Goal: Information Seeking & Learning: Learn about a topic

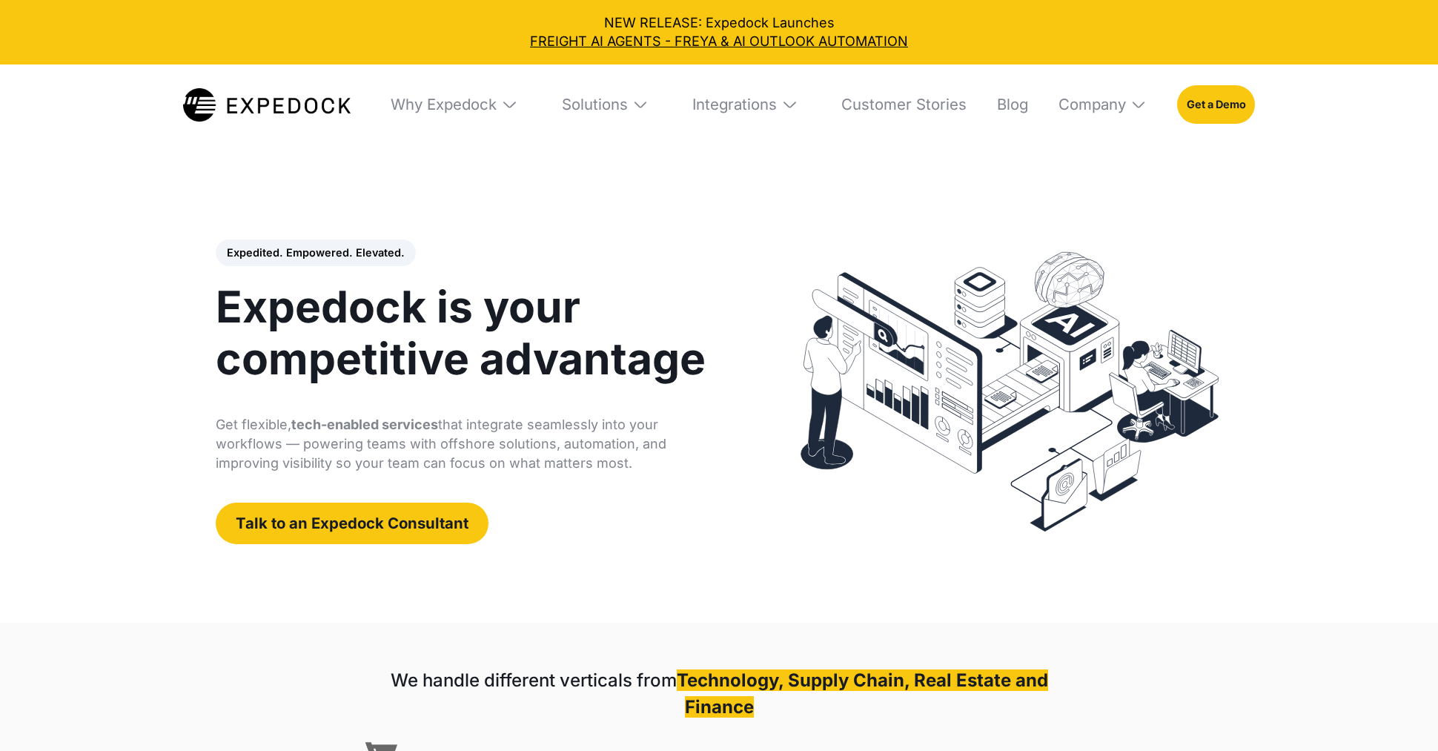
select select
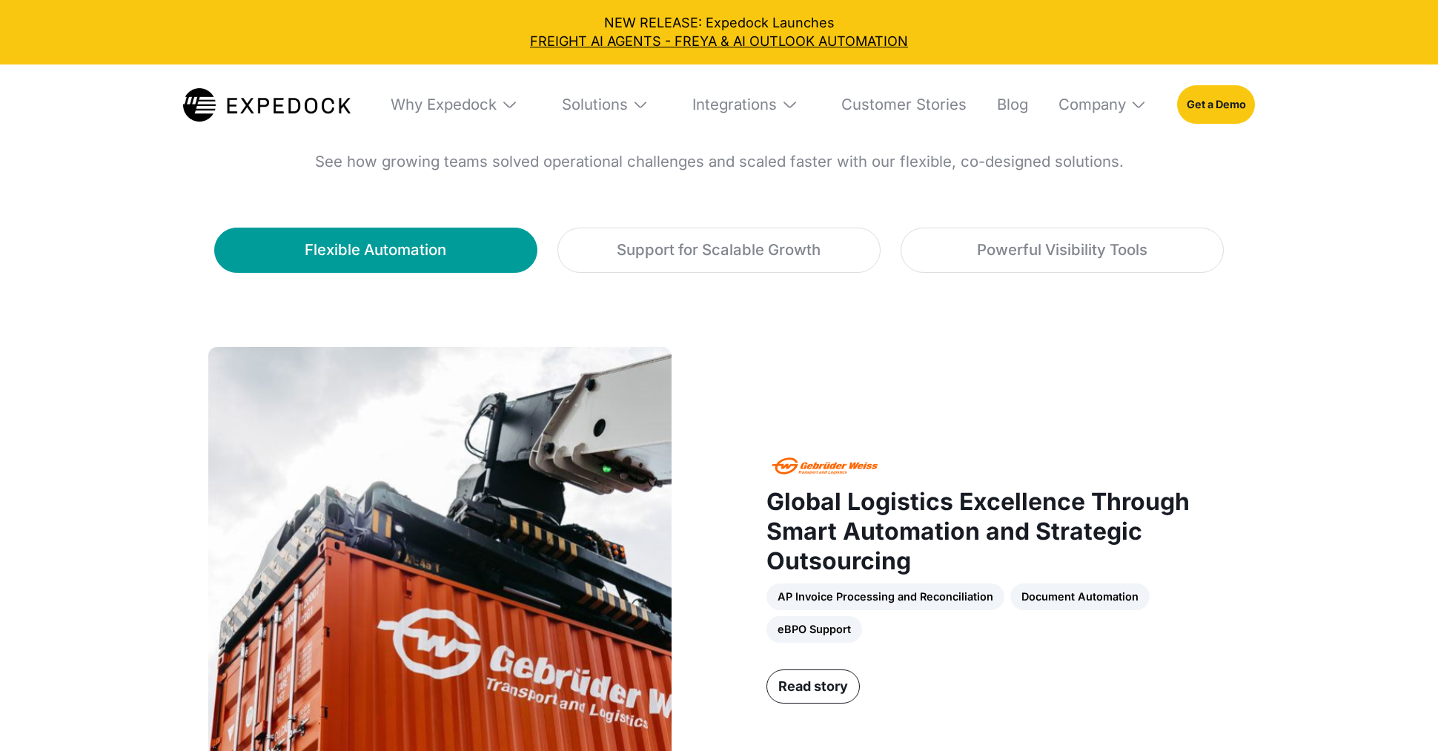
scroll to position [670, 0]
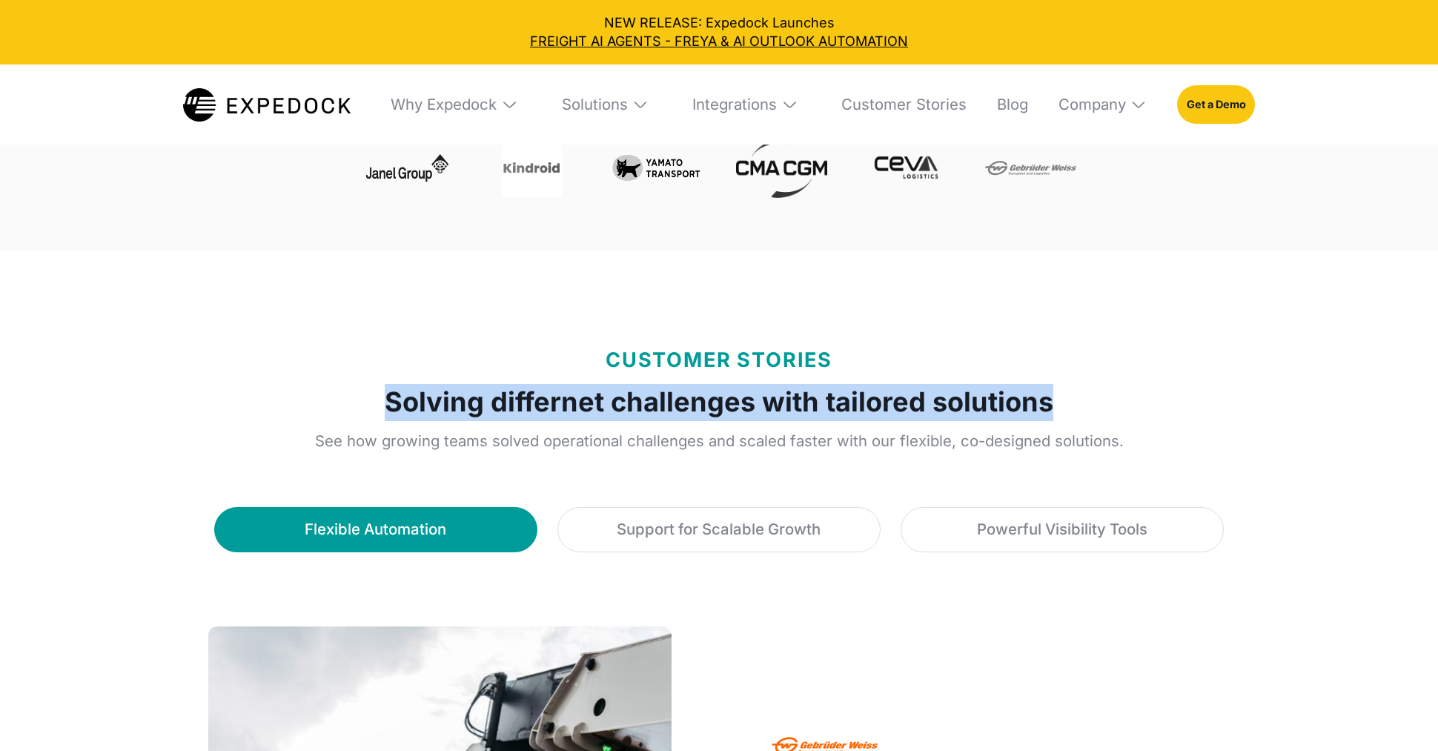
drag, startPoint x: 1066, startPoint y: 409, endPoint x: 376, endPoint y: 410, distance: 689.9
click at [376, 410] on div "CUSTOMER STORIES Solving differnet challenges with tailored solutions See how g…" at bounding box center [719, 402] width 1037 height 104
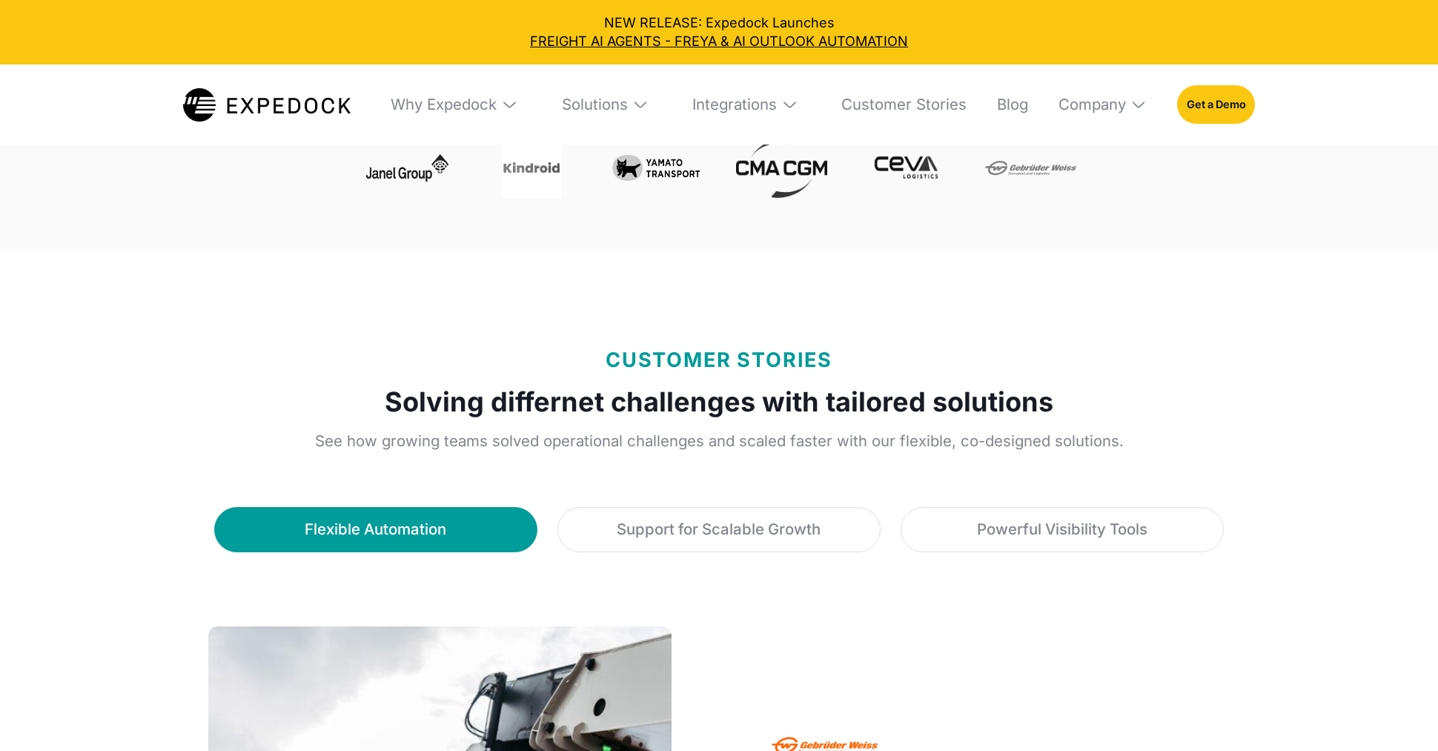
click at [564, 391] on strong "Solving differnet challenges with tailored solutions" at bounding box center [719, 402] width 668 height 37
copy strong "differnet"
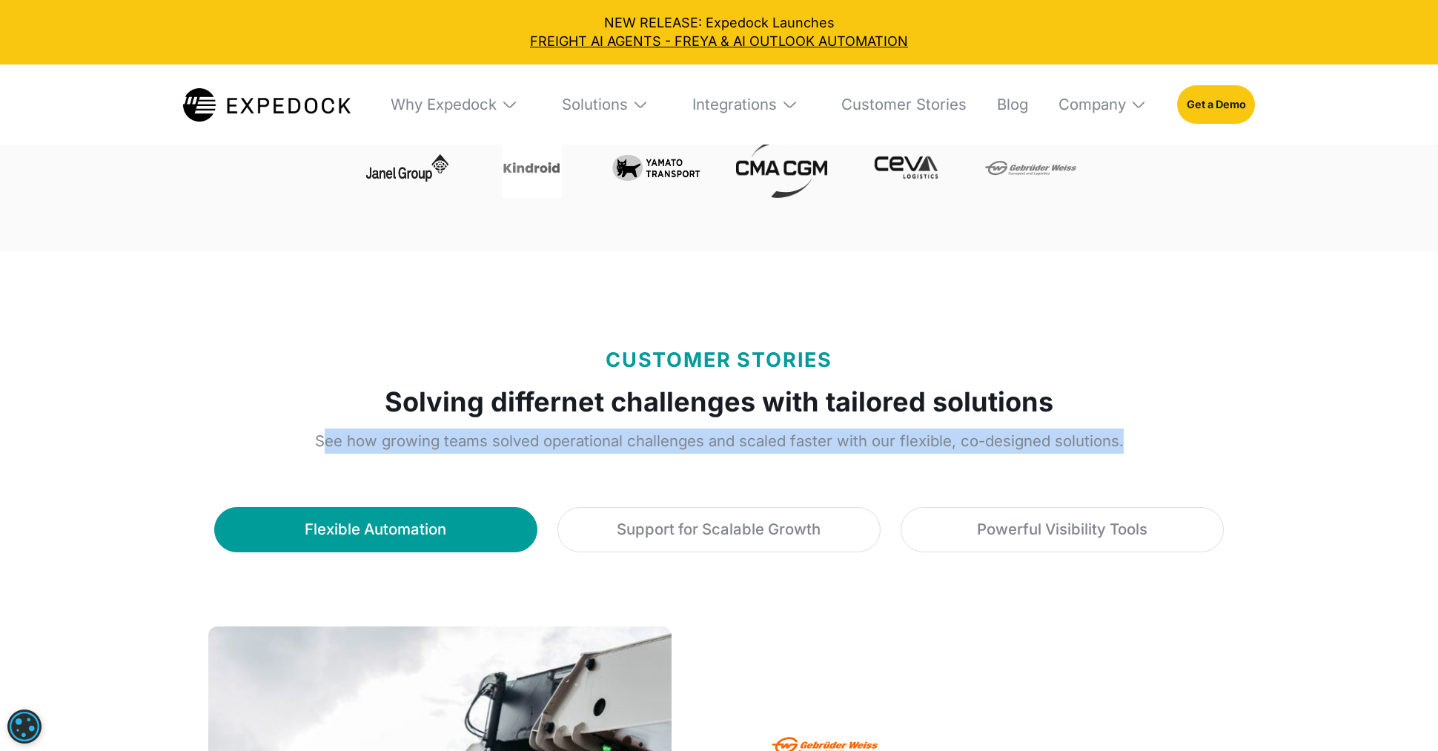
drag, startPoint x: 322, startPoint y: 445, endPoint x: 1142, endPoint y: 437, distance: 819.6
click at [1142, 437] on p "See how growing teams solved operational challenges and scaled faster with our …" at bounding box center [719, 440] width 1037 height 25
copy p "ee how growing teams solved operational challenges and scaled faster with our f…"
click at [694, 527] on div "Support for Scalable Growth" at bounding box center [718, 529] width 204 height 24
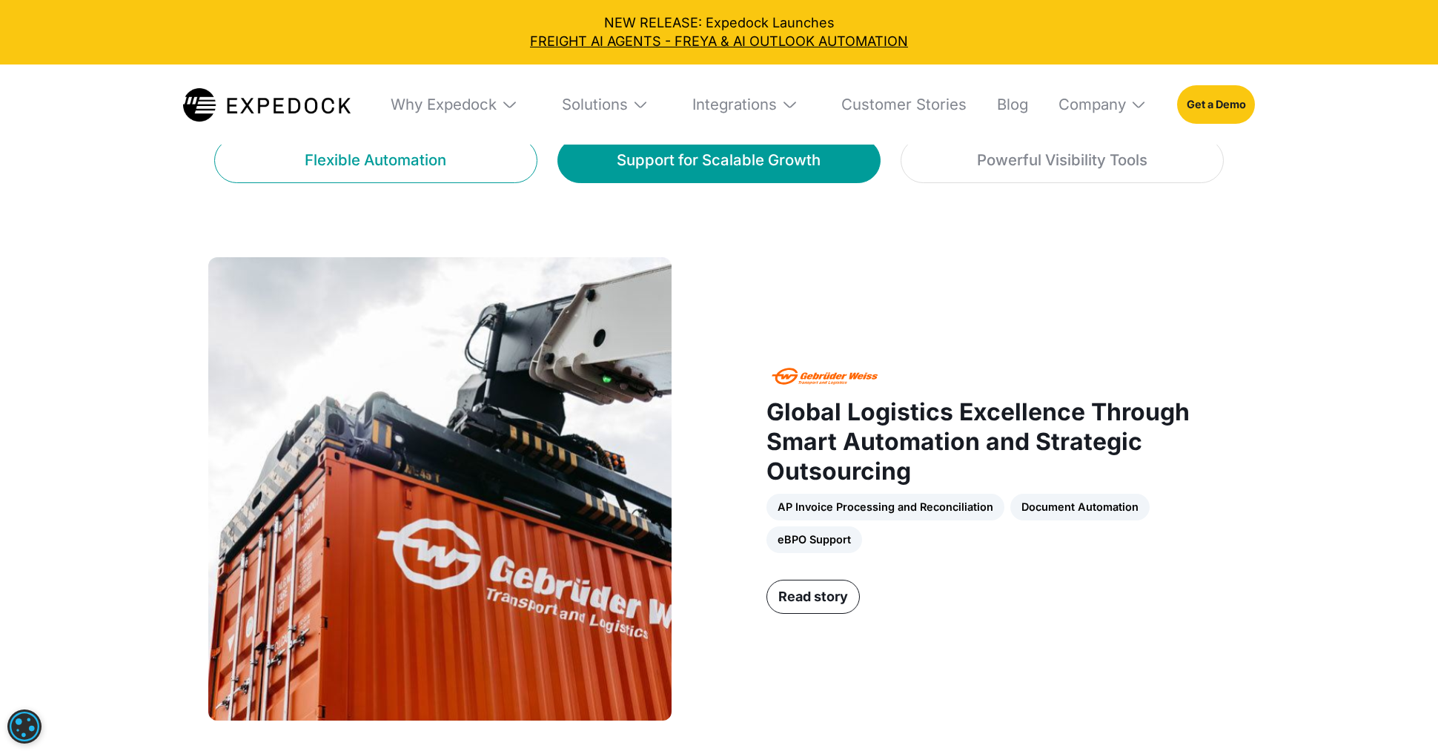
click at [334, 152] on link "Flexible Automation" at bounding box center [375, 160] width 323 height 45
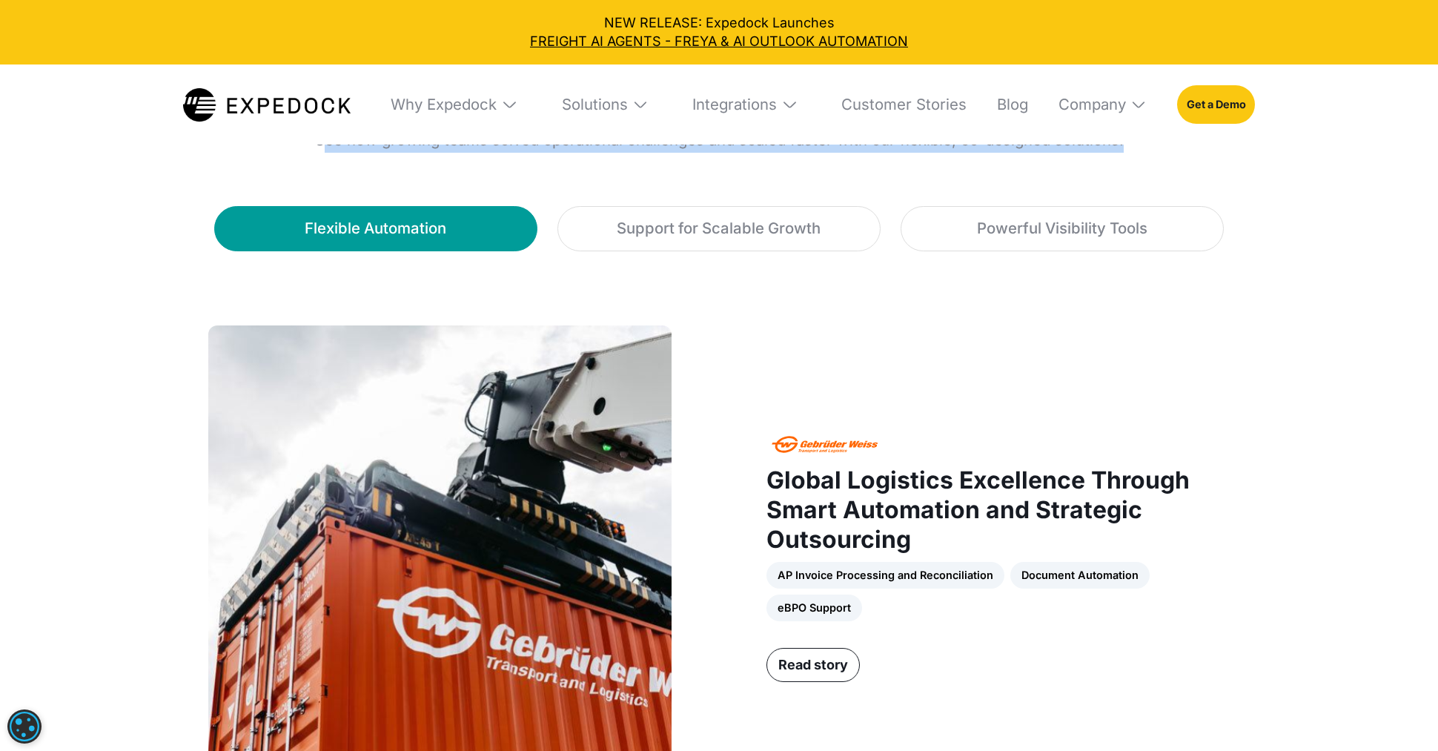
scroll to position [971, 0]
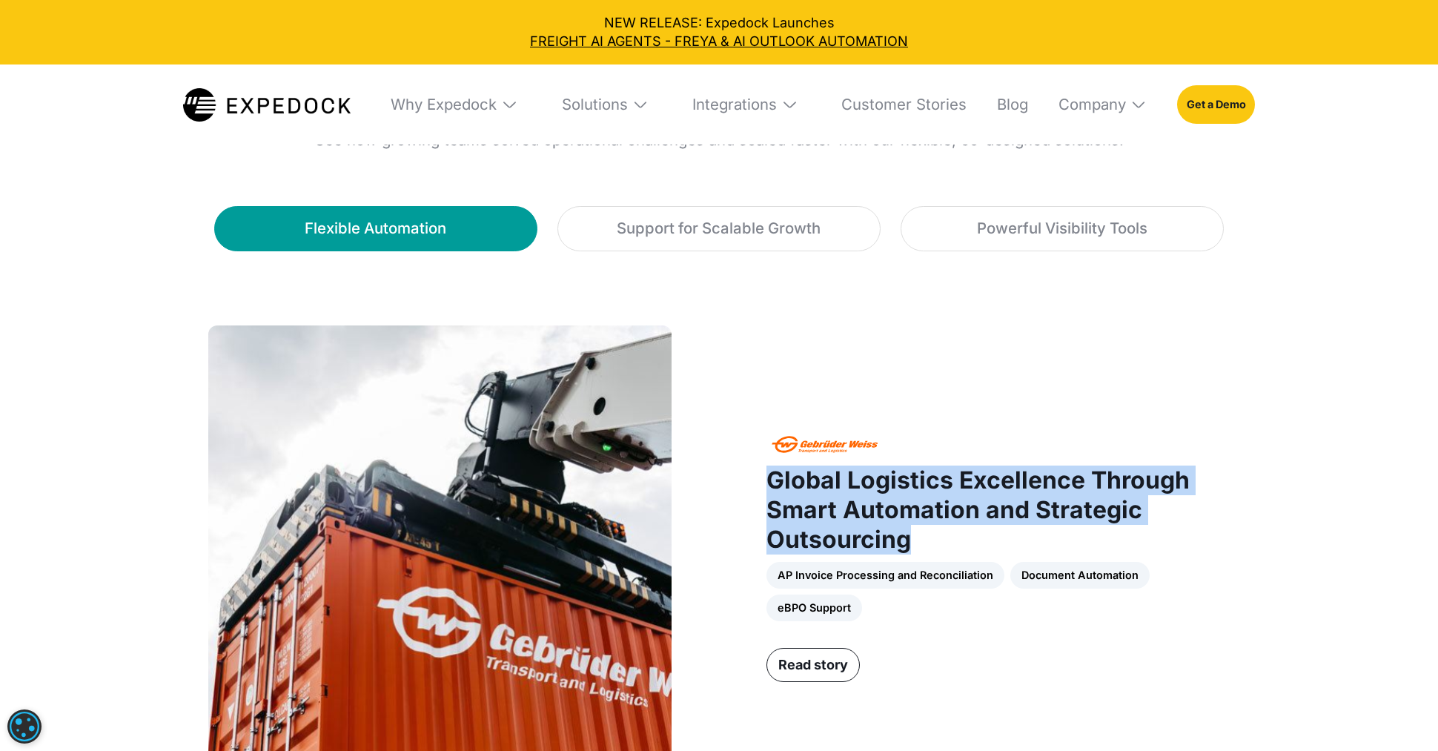
drag, startPoint x: 920, startPoint y: 545, endPoint x: 760, endPoint y: 485, distance: 170.2
click at [760, 485] on div "Global Logistics Excellence Through Smart Automation and Strategic Outsourcing …" at bounding box center [719, 556] width 1037 height 463
copy strong "Global Logistics Excellence Through Smart Automation and Strategic Outsourcing"
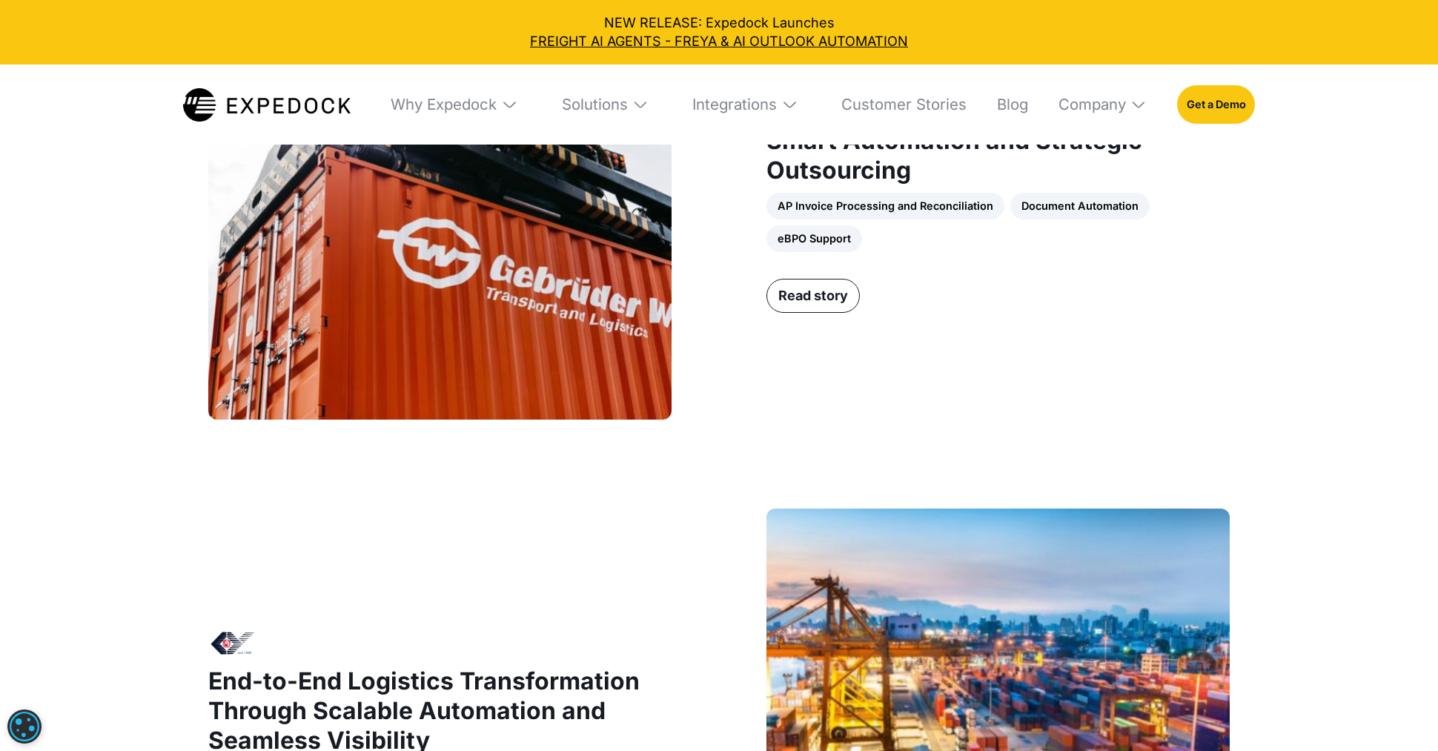
click at [815, 262] on div "Global Logistics Excellence Through Smart Automation and Strategic Outsourcing …" at bounding box center [997, 170] width 463 height 216
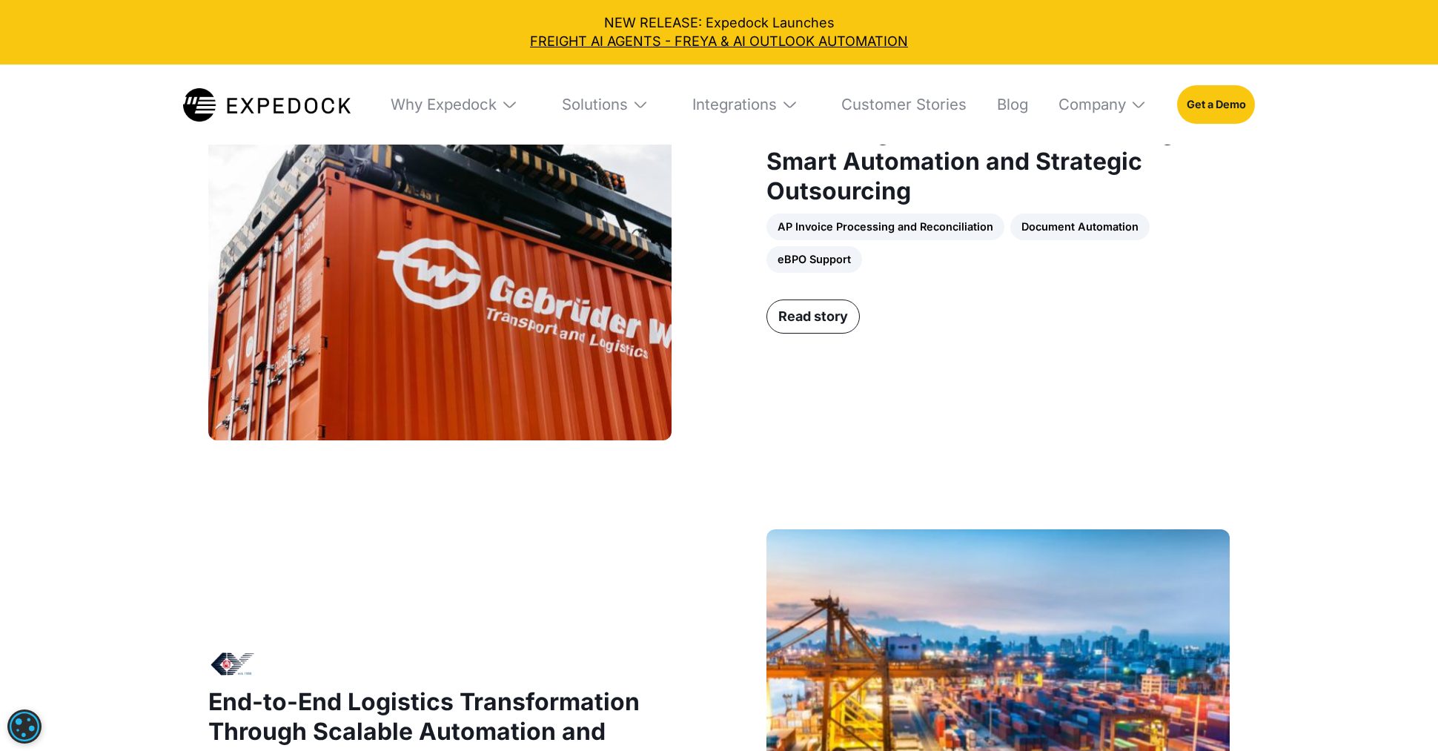
click at [816, 299] on div "Global Logistics Excellence Through Smart Automation and Strategic Outsourcing …" at bounding box center [997, 191] width 463 height 216
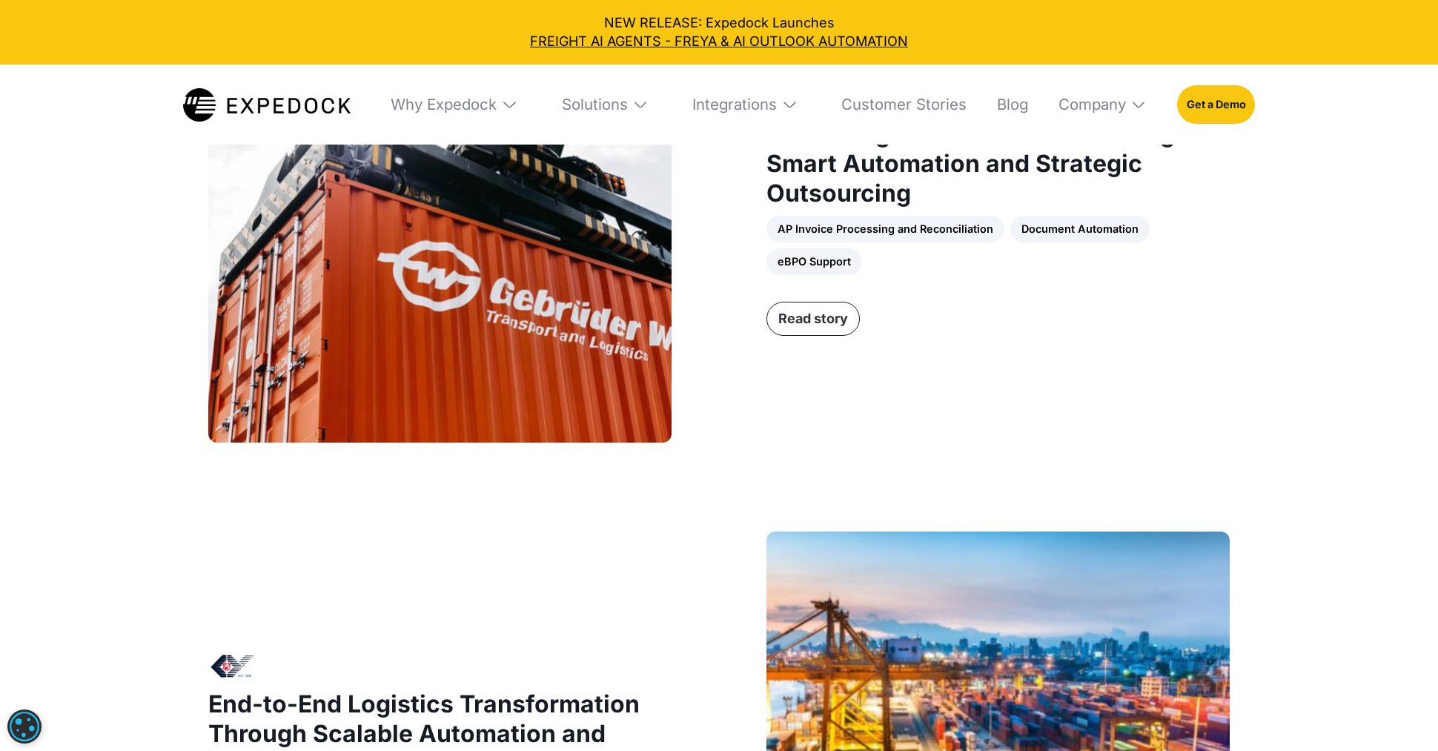
scroll to position [1316, 0]
click at [822, 320] on link "Read story" at bounding box center [812, 319] width 93 height 34
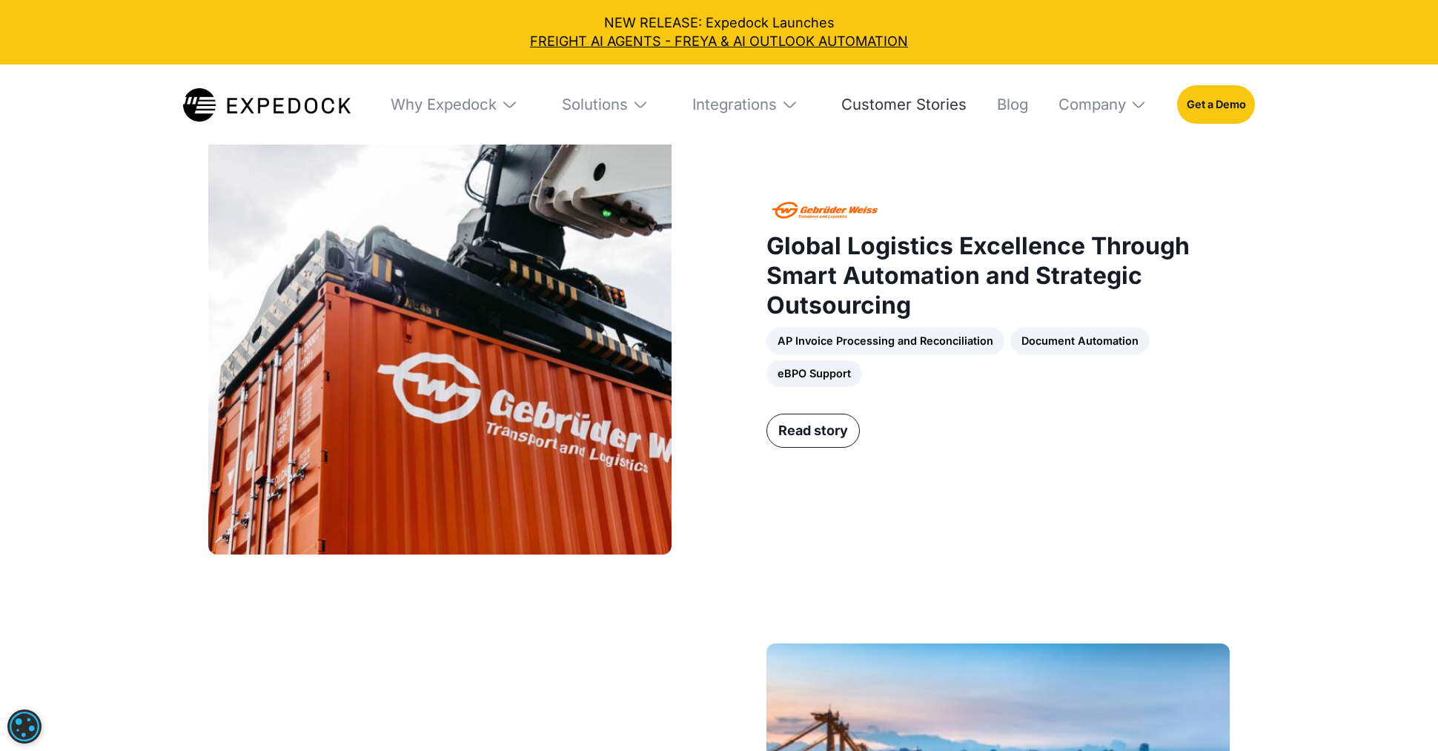
scroll to position [1204, 0]
click at [880, 104] on link "Customer Stories" at bounding box center [897, 104] width 139 height 81
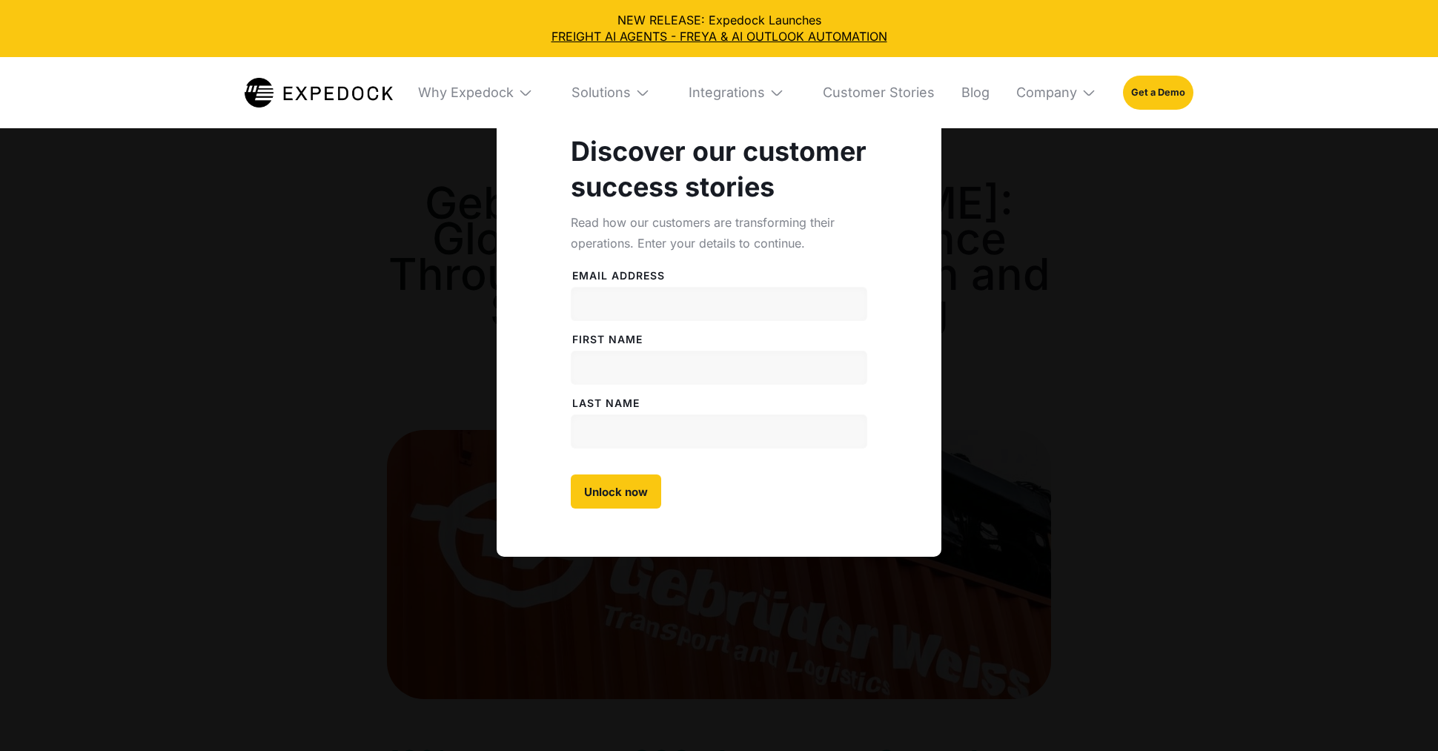
select select
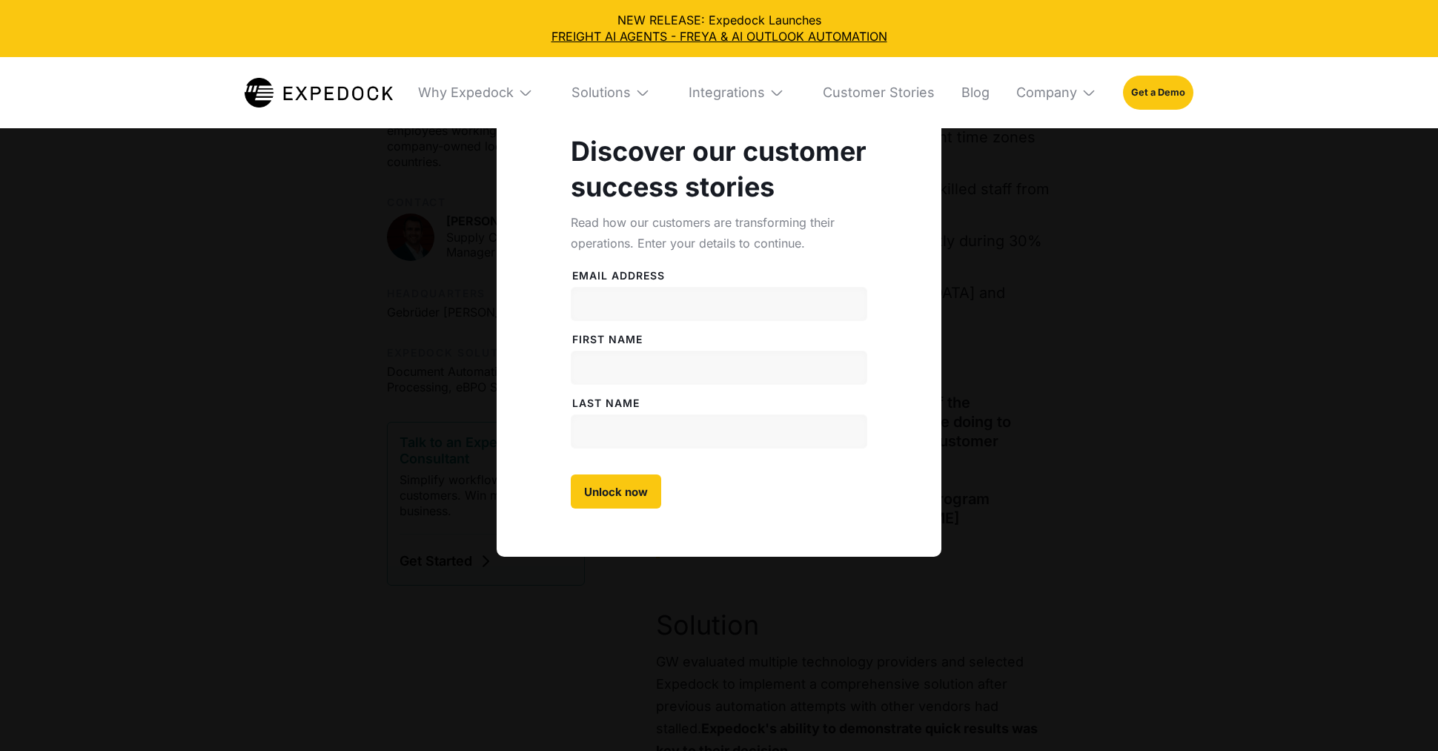
drag, startPoint x: 745, startPoint y: 654, endPoint x: 988, endPoint y: 662, distance: 242.4
click at [985, 671] on div "Discover our customer success stories Read how our customers are transforming t…" at bounding box center [719, 375] width 1438 height 751
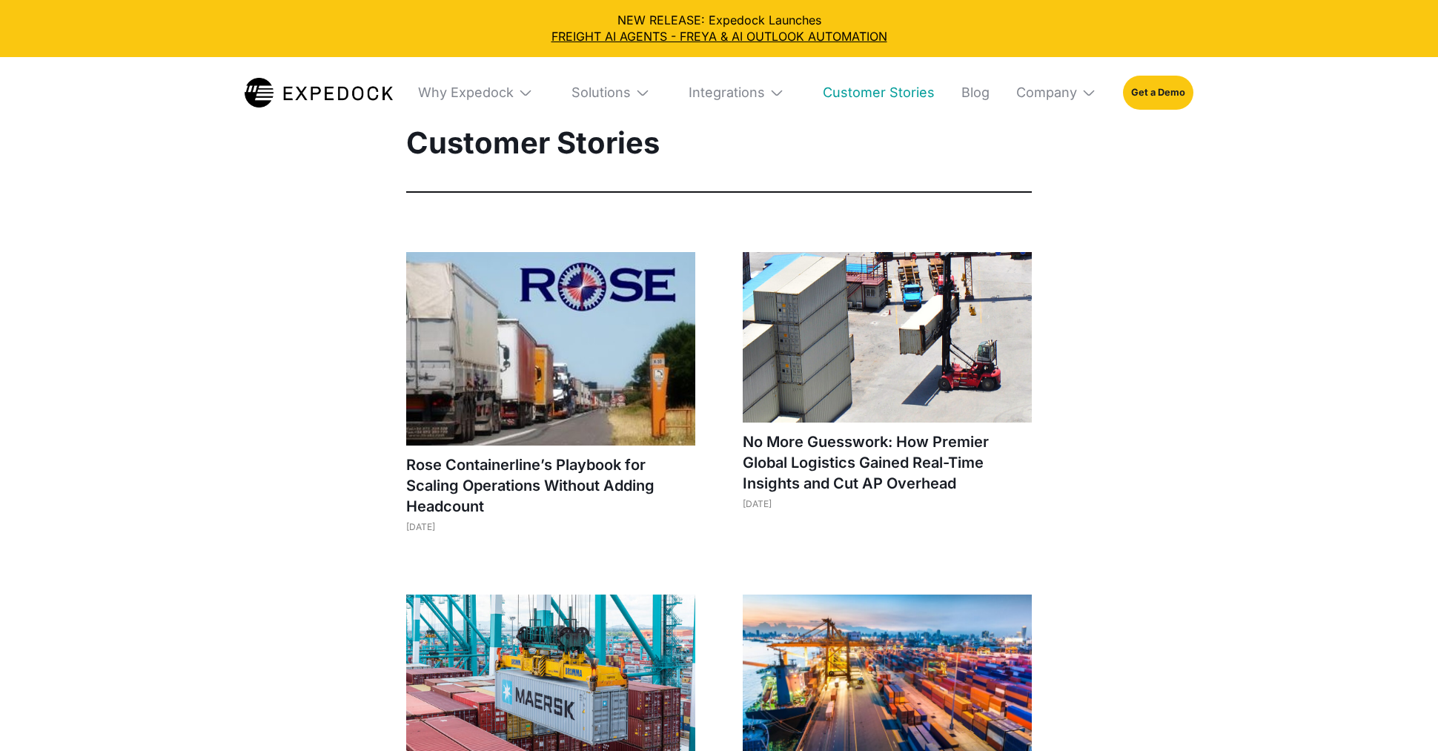
select select
click at [463, 500] on h1 "Rose Containerline’s Playbook for Scaling Operations Without Adding Headcount" at bounding box center [550, 485] width 289 height 62
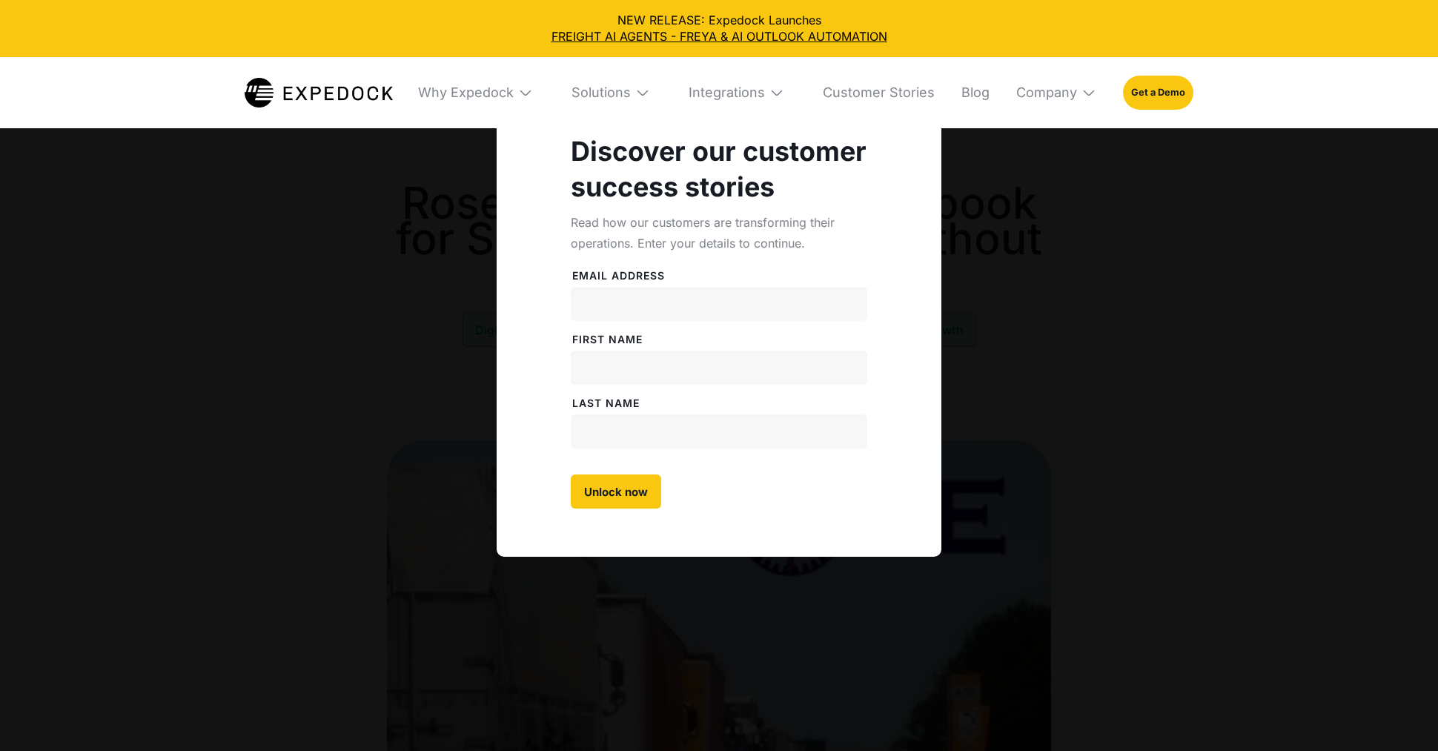
select select
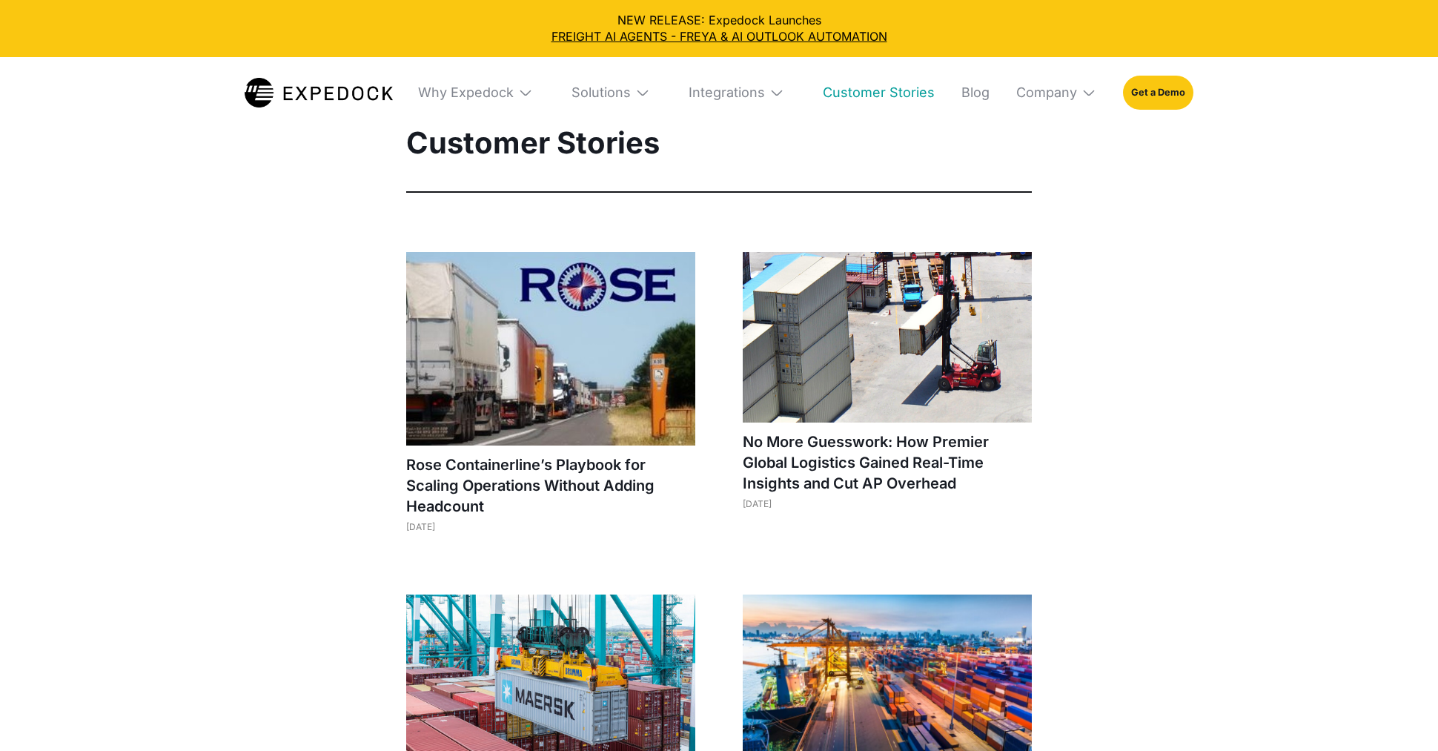
select select
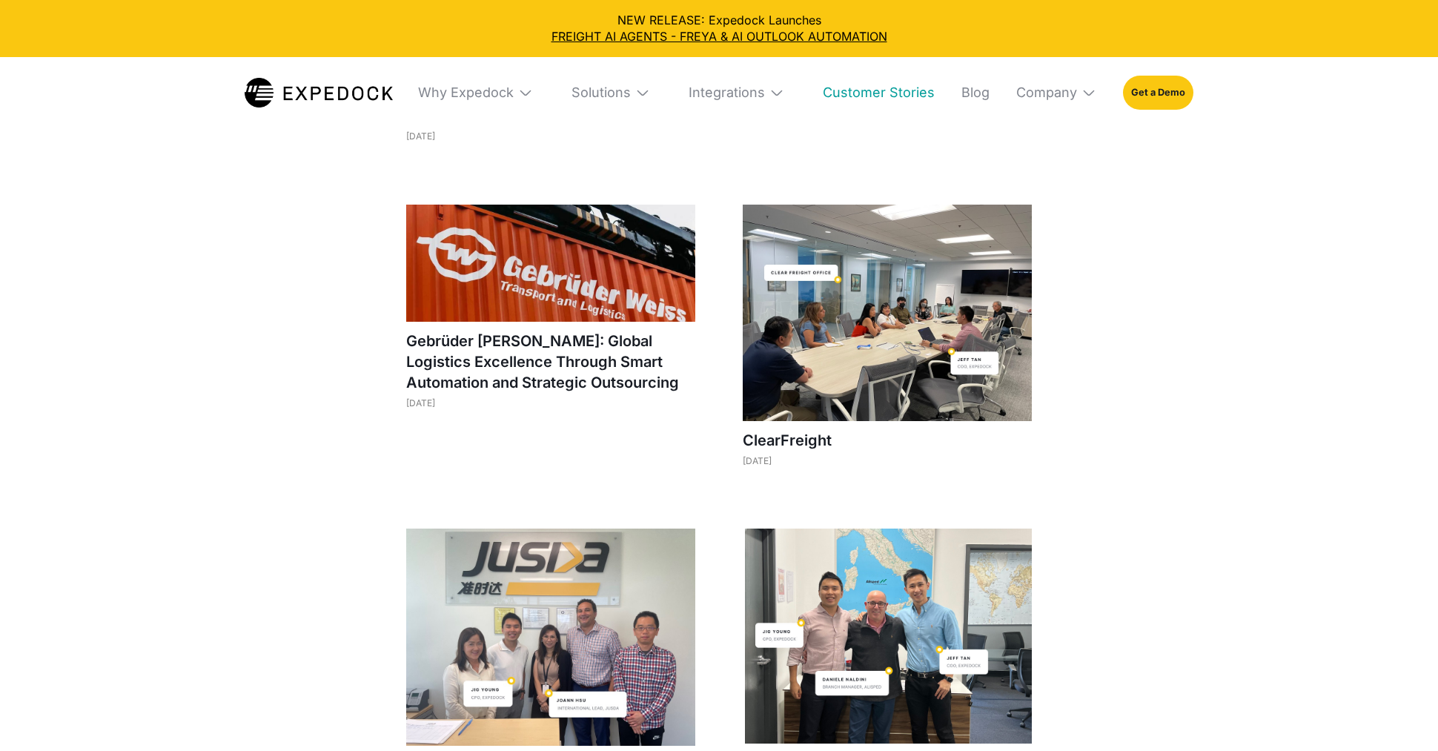
scroll to position [605, 0]
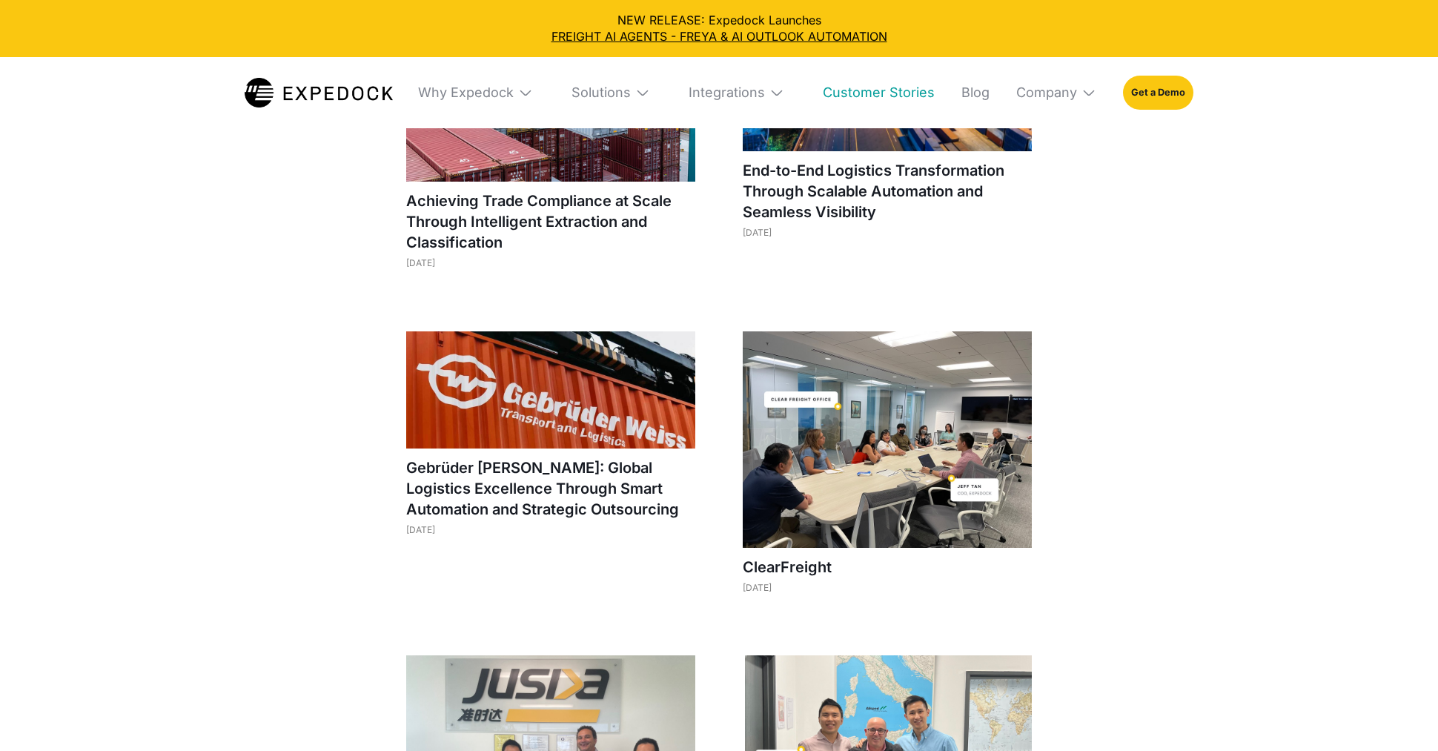
click at [770, 84] on div "Integrations" at bounding box center [736, 92] width 119 height 71
click at [421, 78] on div "Why Expedock" at bounding box center [475, 92] width 139 height 71
click at [723, 90] on div "Integrations" at bounding box center [726, 92] width 76 height 17
click at [776, 91] on img at bounding box center [776, 92] width 15 height 15
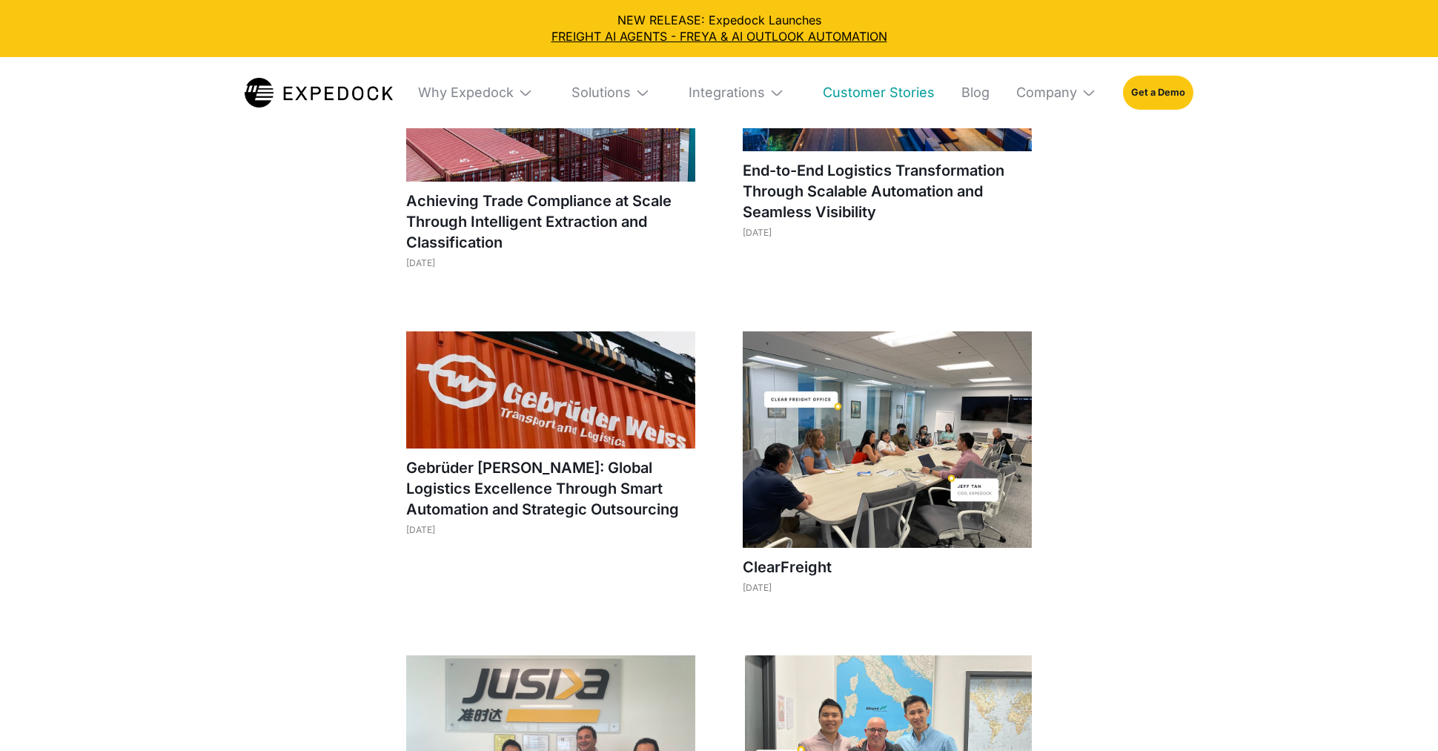
click at [776, 91] on img at bounding box center [776, 92] width 15 height 15
click at [630, 103] on div "Solutions" at bounding box center [610, 92] width 102 height 71
click at [650, 85] on img at bounding box center [642, 92] width 15 height 15
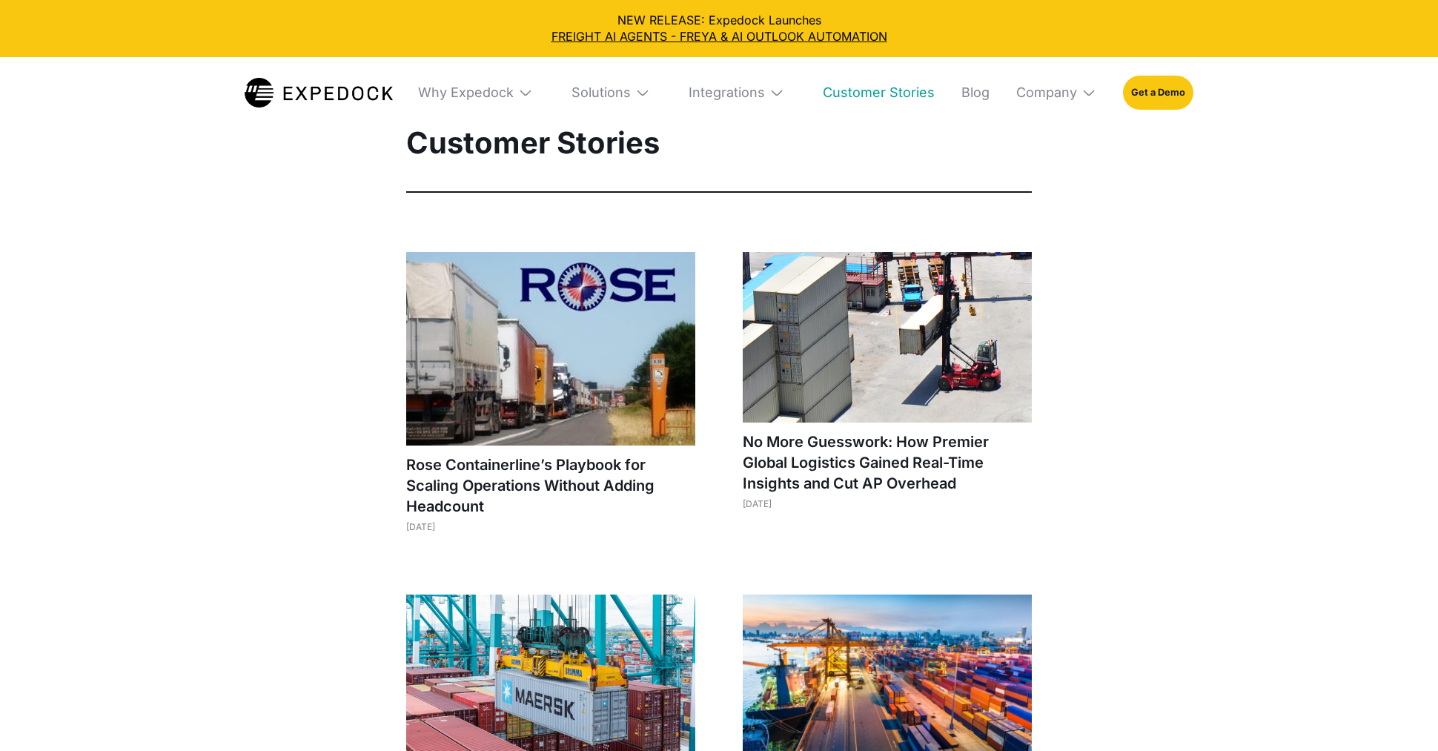
select select
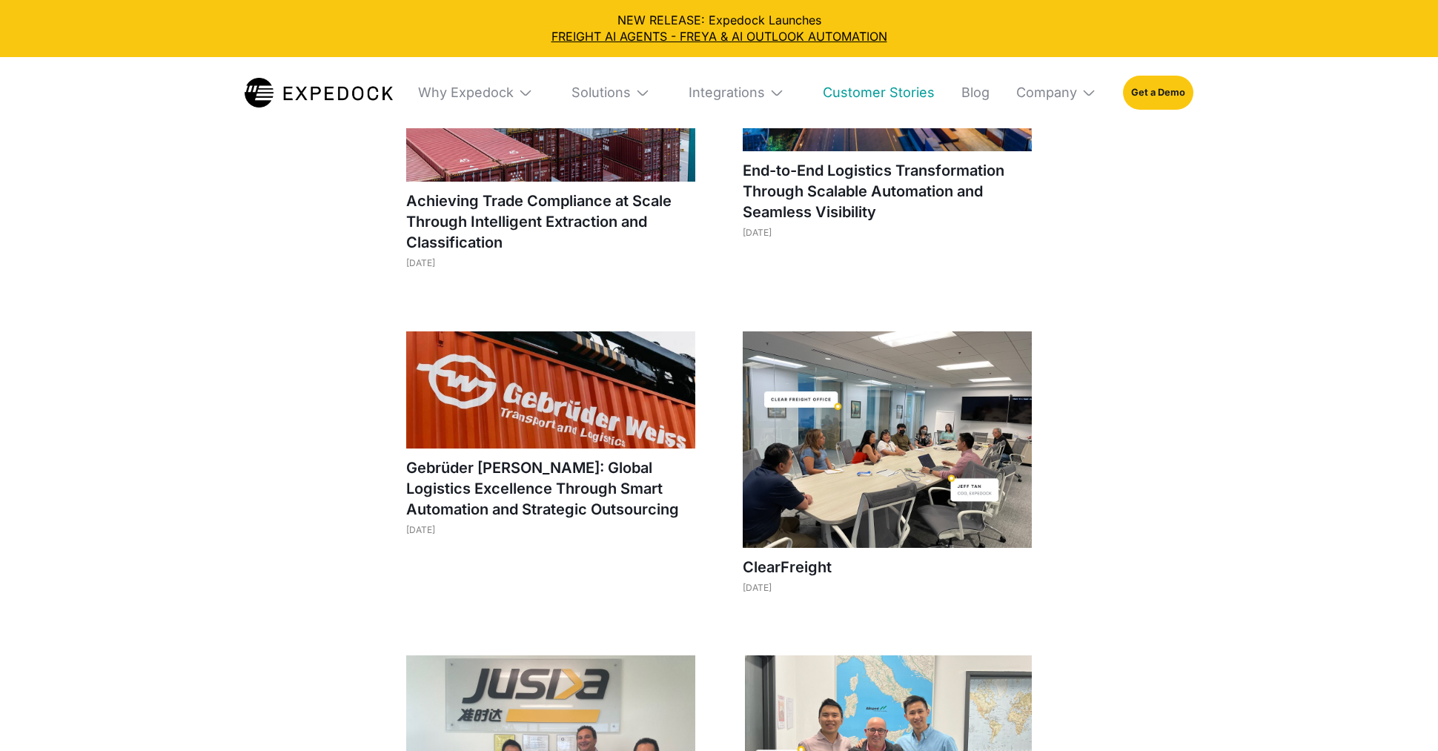
click at [463, 83] on div "Why Expedock" at bounding box center [475, 92] width 139 height 71
click at [495, 93] on div "Why Expedock" at bounding box center [466, 92] width 96 height 17
click at [616, 88] on div "Solutions" at bounding box center [600, 92] width 59 height 17
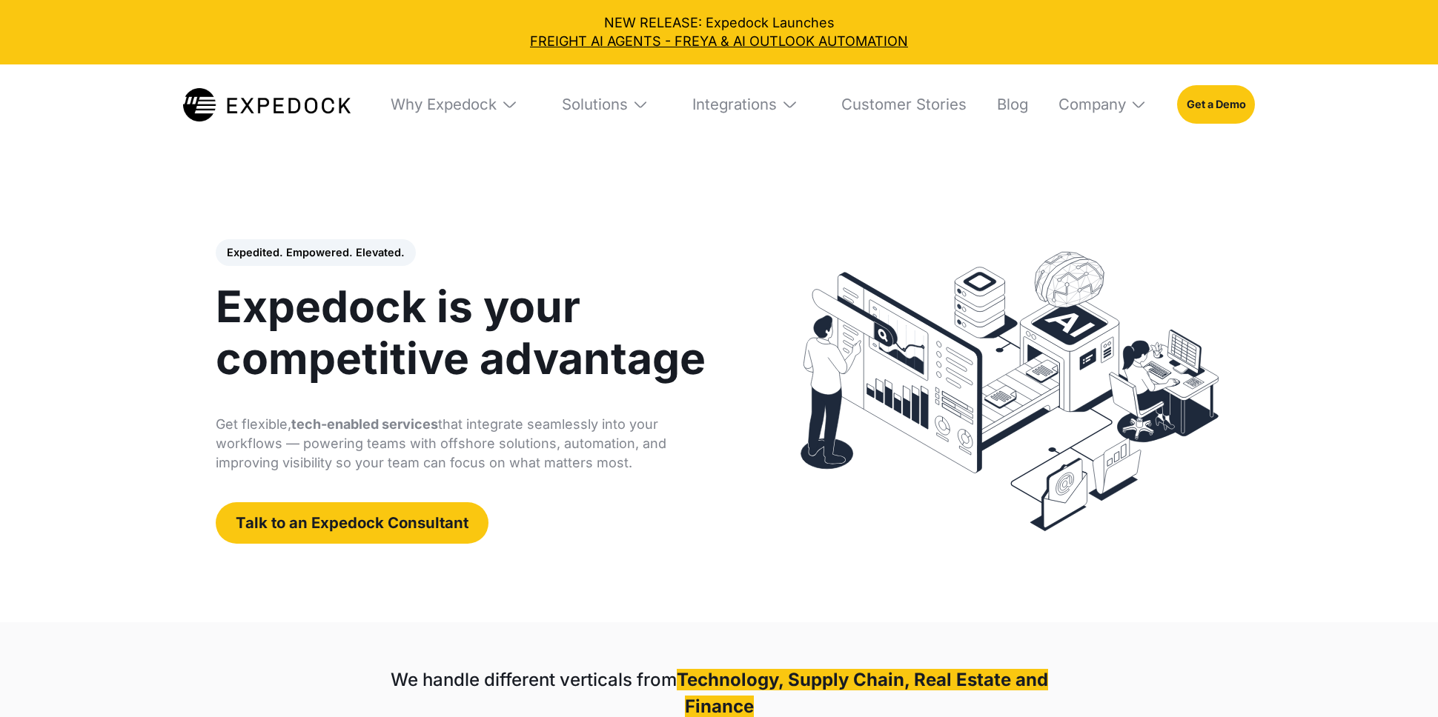
select select
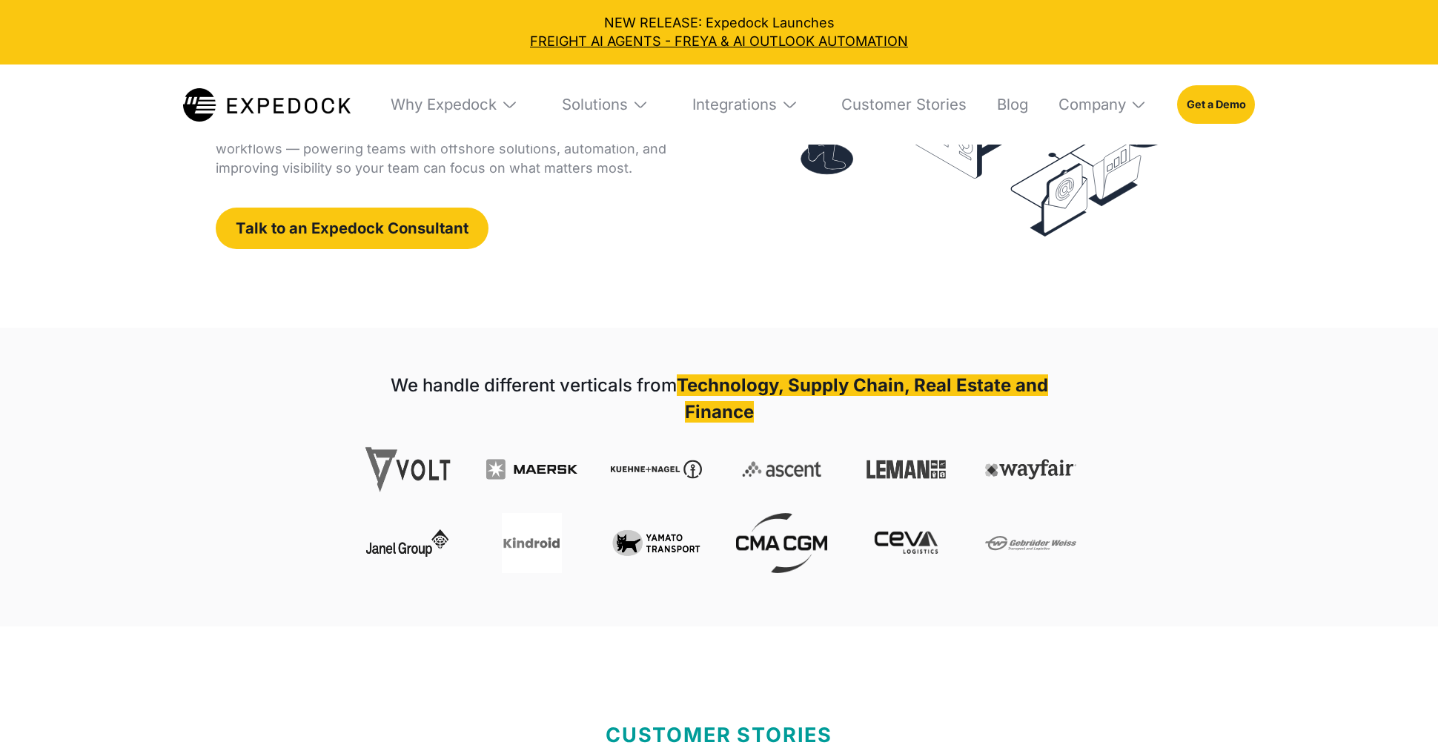
scroll to position [286, 0]
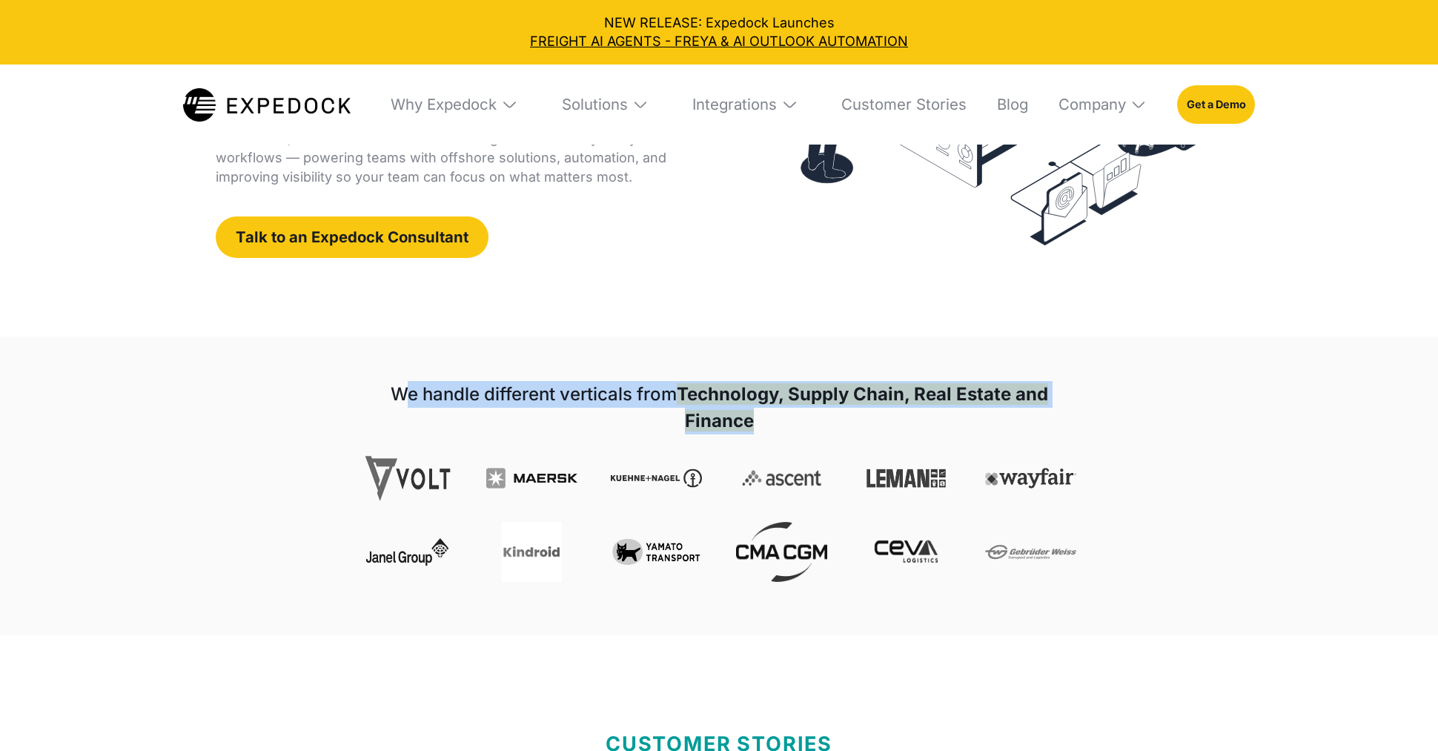
drag, startPoint x: 776, startPoint y: 425, endPoint x: 402, endPoint y: 384, distance: 375.7
click at [402, 384] on h1 "We handle different verticals from Technology, Supply Chain, Real Estate and Fi…" at bounding box center [719, 407] width 715 height 53
click at [494, 390] on strong "We handle different verticals from" at bounding box center [533, 393] width 286 height 21
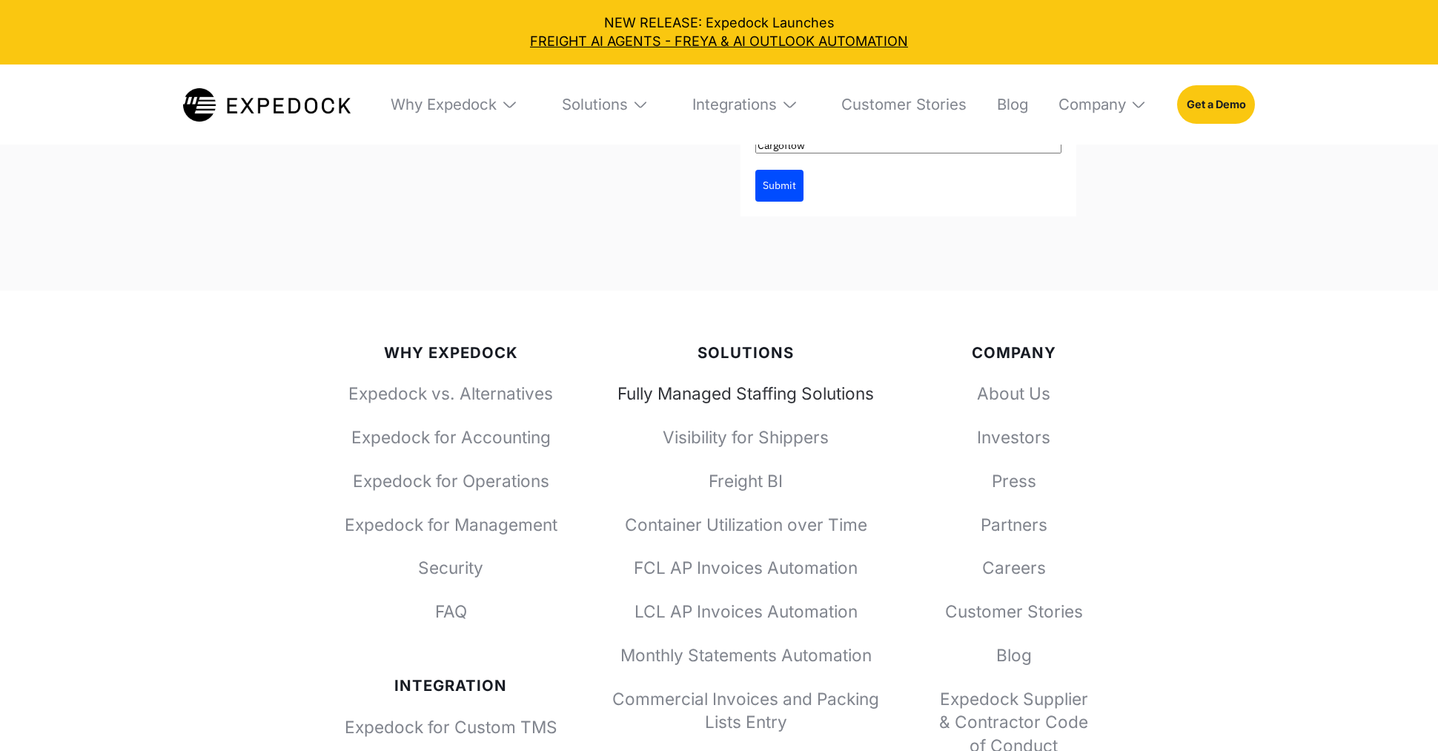
scroll to position [6719, 0]
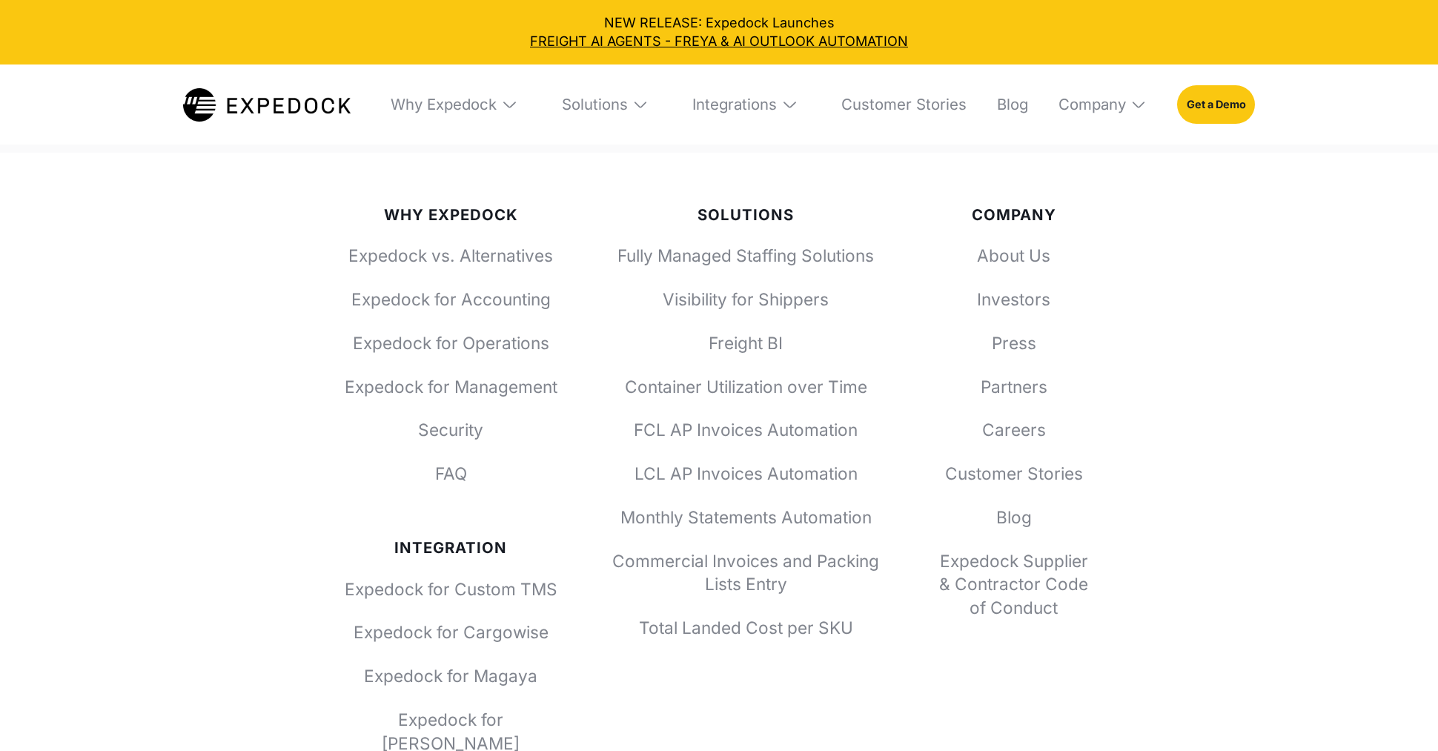
click at [632, 96] on img at bounding box center [640, 104] width 17 height 17
click at [574, 110] on div "Solutions" at bounding box center [595, 104] width 66 height 19
click at [604, 107] on div "Solutions" at bounding box center [595, 104] width 66 height 19
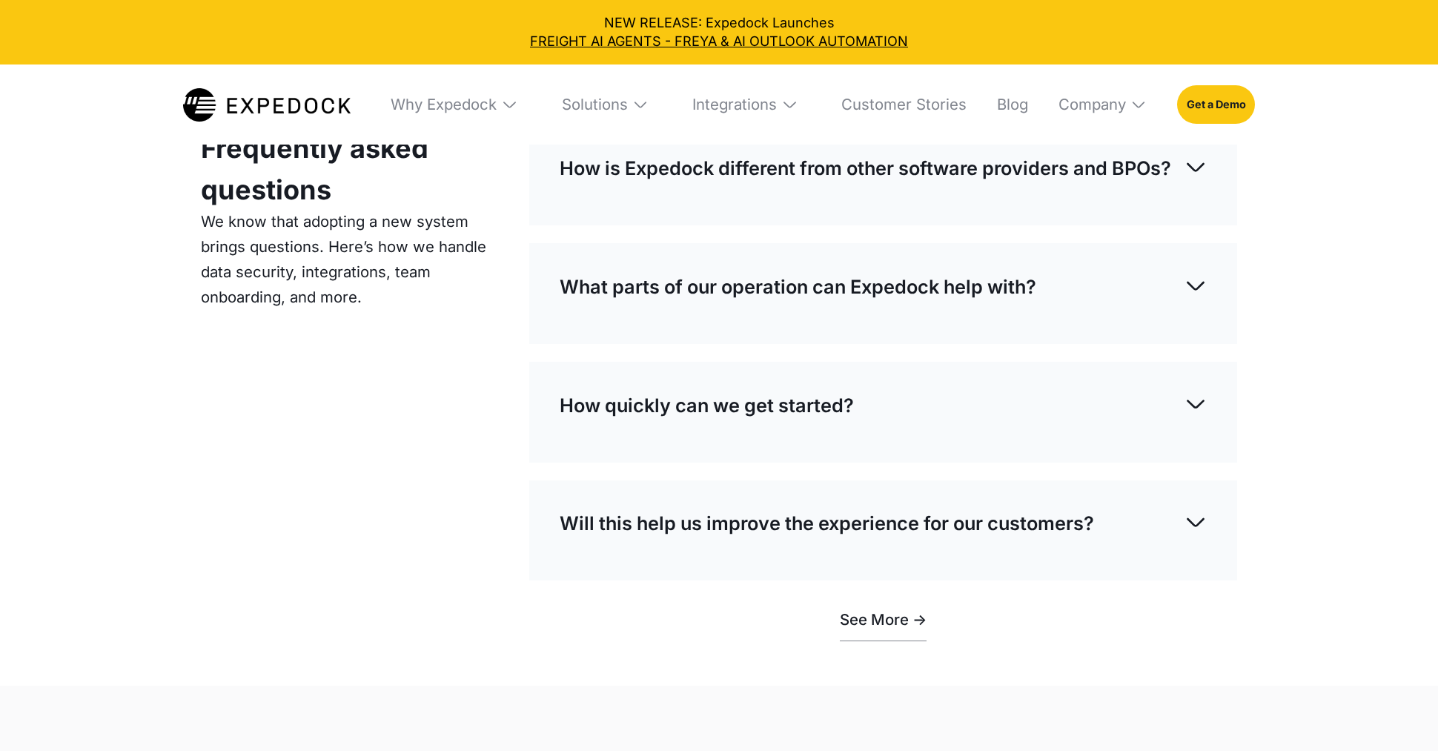
scroll to position [5165, 0]
